Goal: Task Accomplishment & Management: Manage account settings

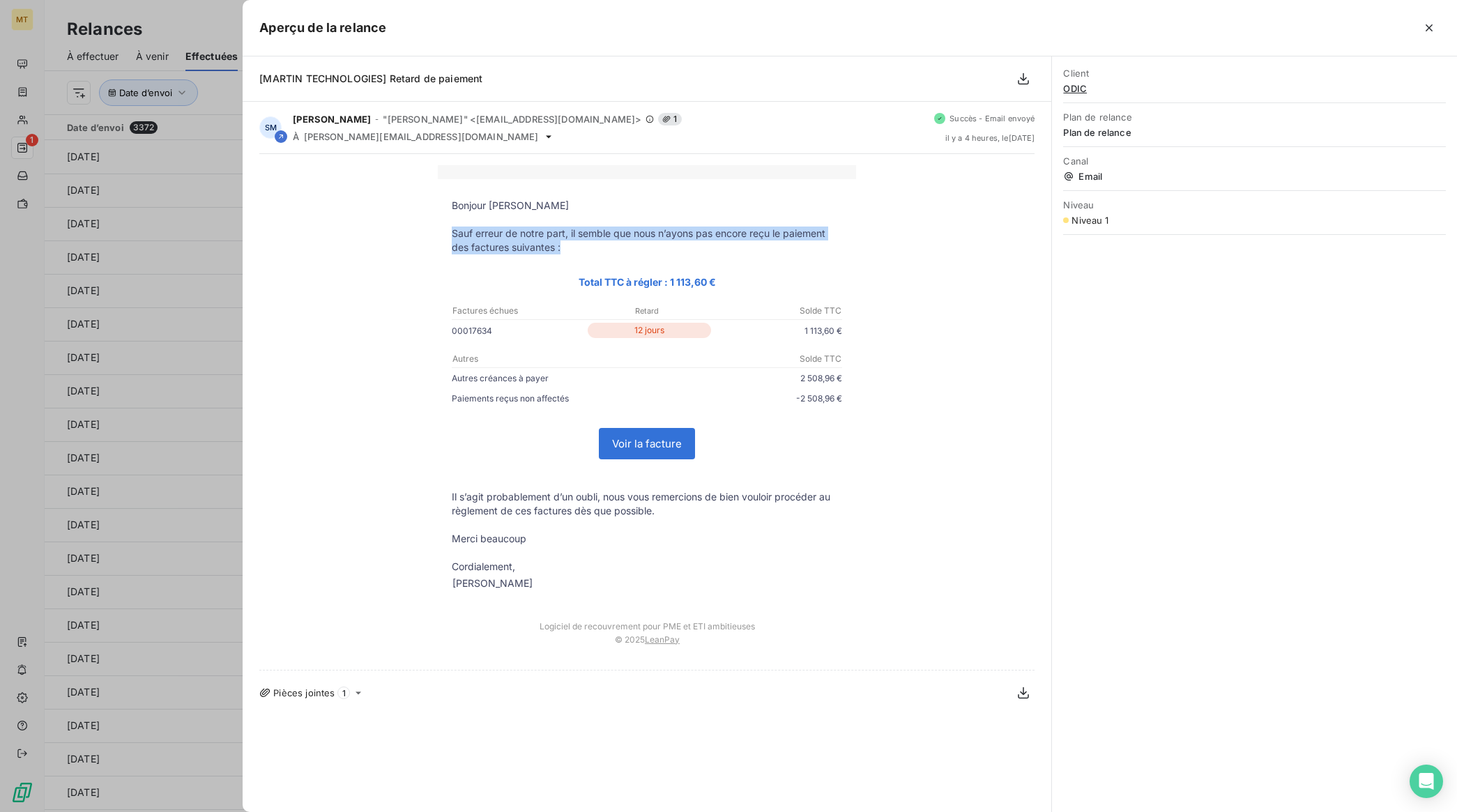
drag, startPoint x: 451, startPoint y: 230, endPoint x: 572, endPoint y: 244, distance: 121.8
click at [572, 244] on p "Sauf erreur de notre part, il semble que nous n’ayons pas encore reçu le paieme…" at bounding box center [647, 240] width 390 height 28
copy p "Sauf erreur de notre part, il semble que nous n’ayons pas encore reçu le paieme…"
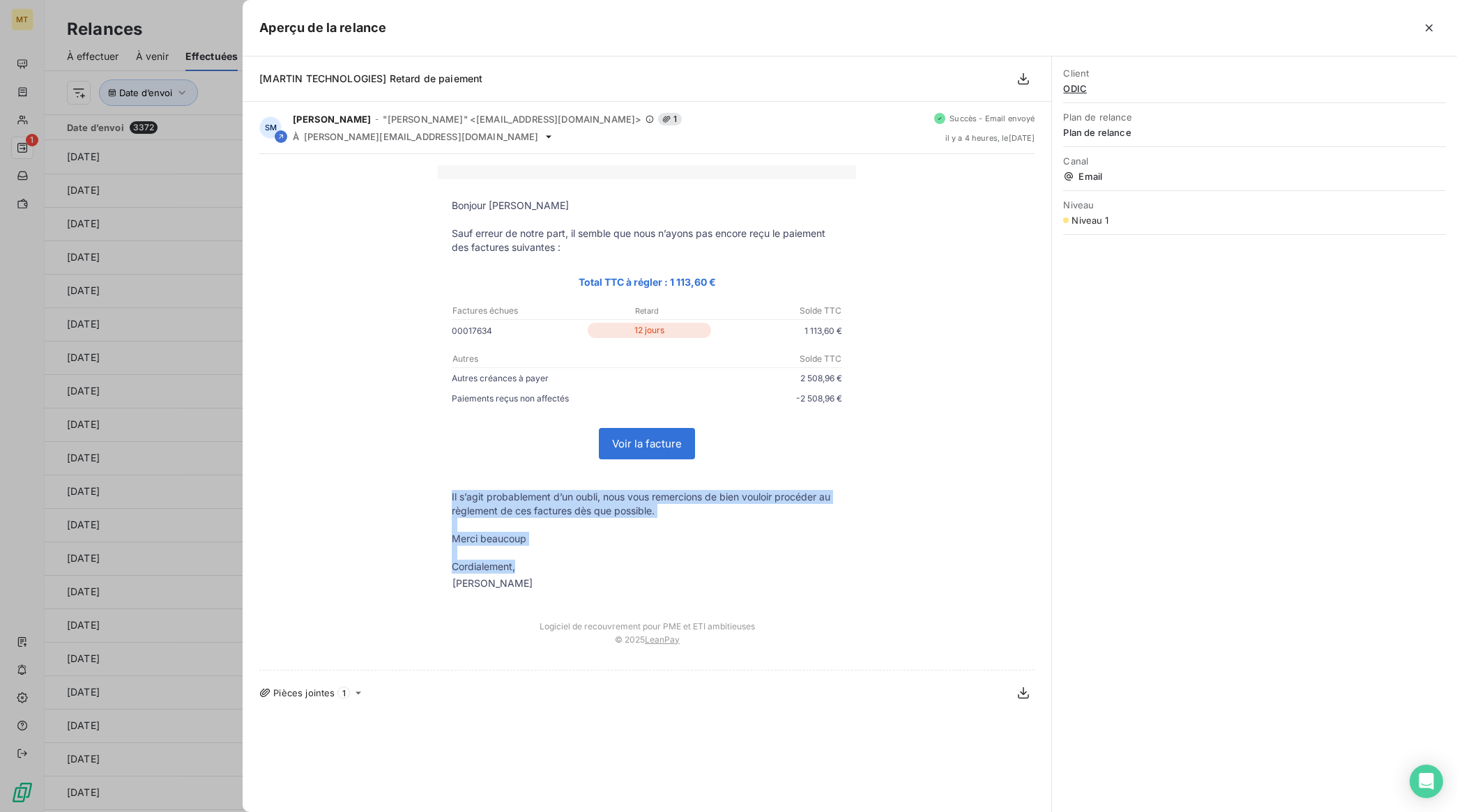
drag, startPoint x: 452, startPoint y: 499, endPoint x: 542, endPoint y: 568, distance: 113.4
click at [542, 568] on tbody "Bonjour [PERSON_NAME] Sauf erreur de notre part, il semble que nous n’ayons pas…" at bounding box center [647, 396] width 418 height 395
copy tbody "Il s’agit probablement d’un oubli, nous vous remercions de bien vouloir procéde…"
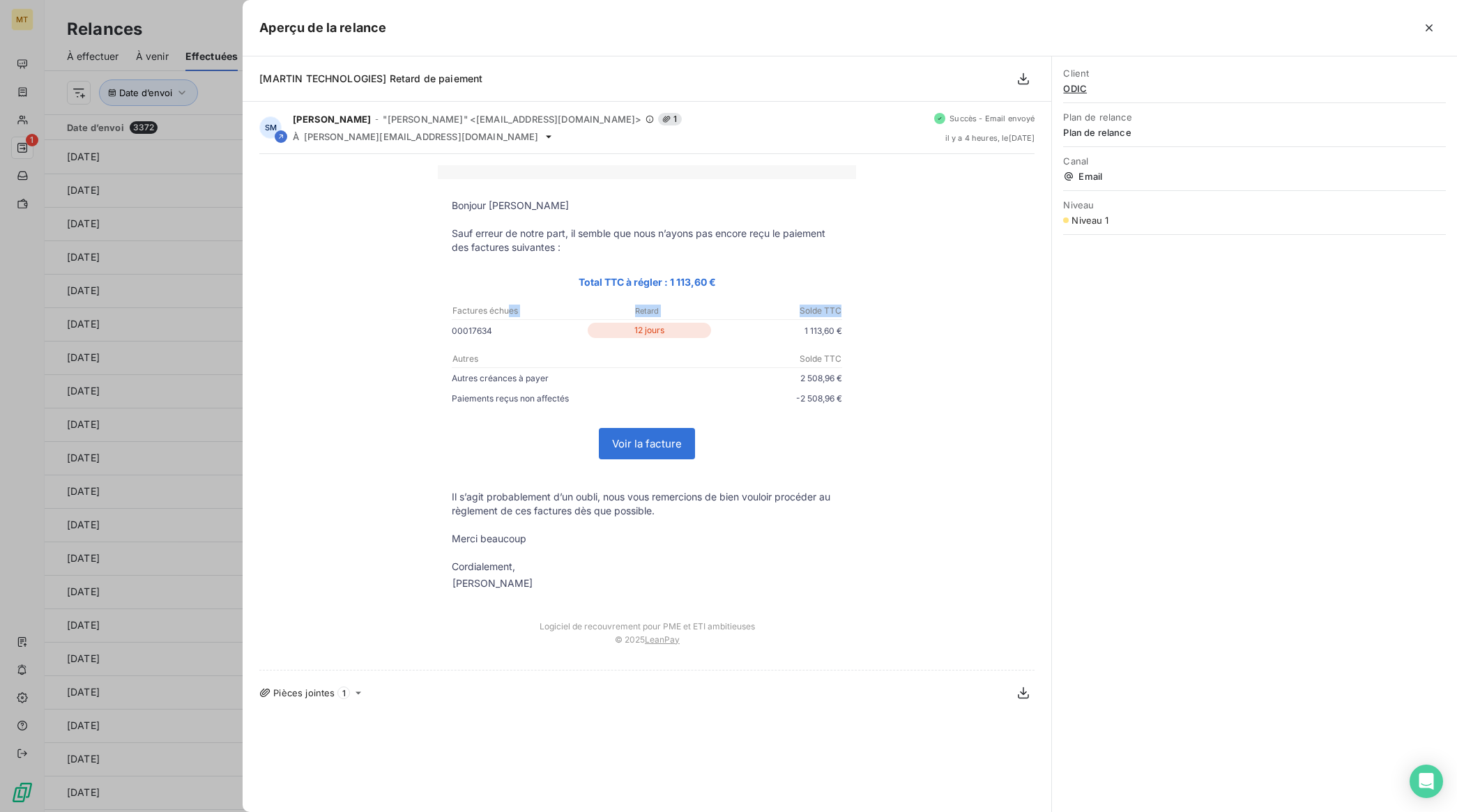
drag, startPoint x: 453, startPoint y: 308, endPoint x: 852, endPoint y: 328, distance: 399.5
click at [852, 328] on tbody "Bonjour [PERSON_NAME] Sauf erreur de notre part, il semble que nous n’ayons pas…" at bounding box center [647, 396] width 418 height 395
copy tbody "Factures échues Retard Solde TTC"
click at [820, 426] on td "Voir la facture" at bounding box center [647, 443] width 418 height 64
drag, startPoint x: 1427, startPoint y: 28, endPoint x: 911, endPoint y: 229, distance: 553.8
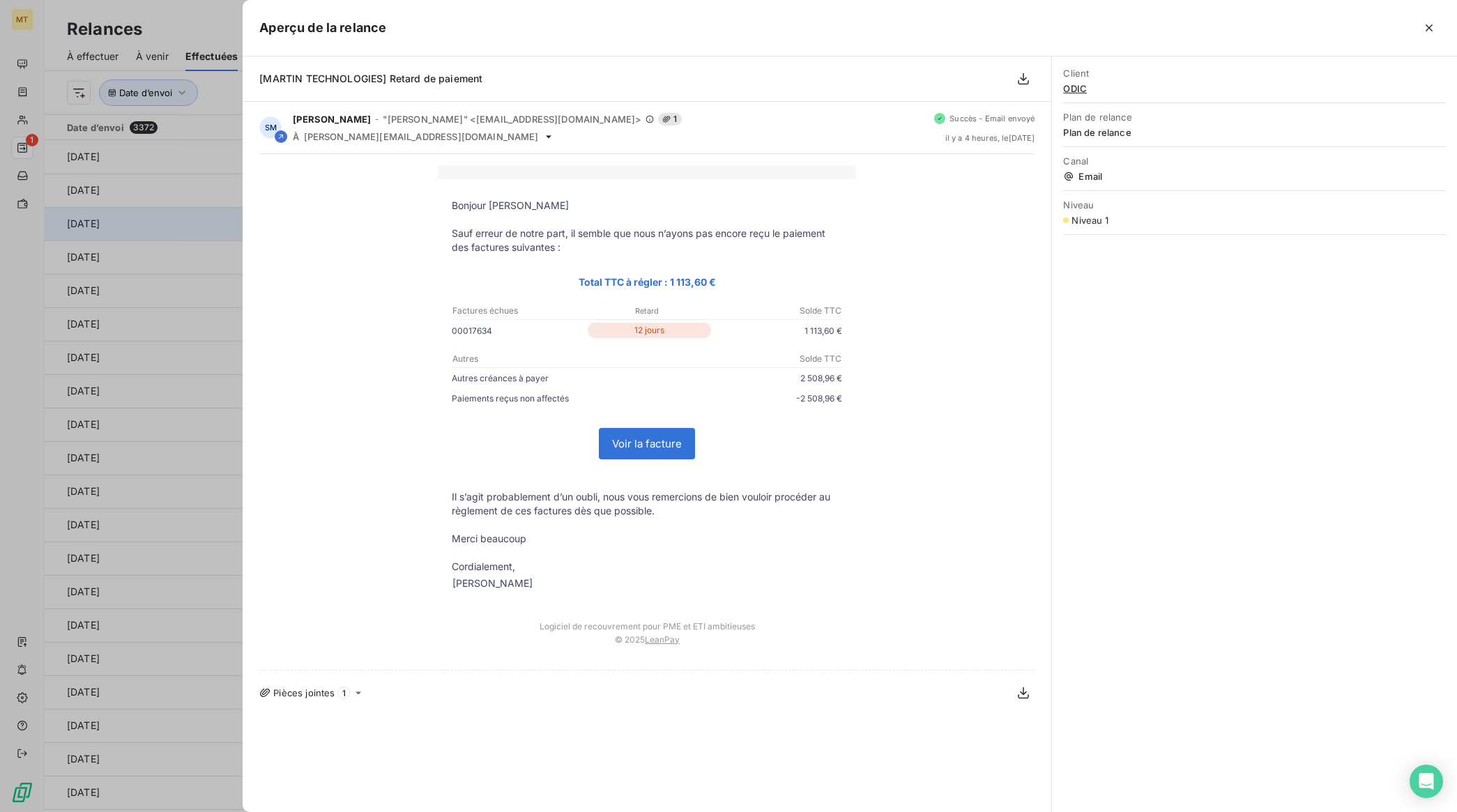
click at [1427, 29] on icon "button" at bounding box center [1428, 27] width 14 height 14
